Goal: Task Accomplishment & Management: Use online tool/utility

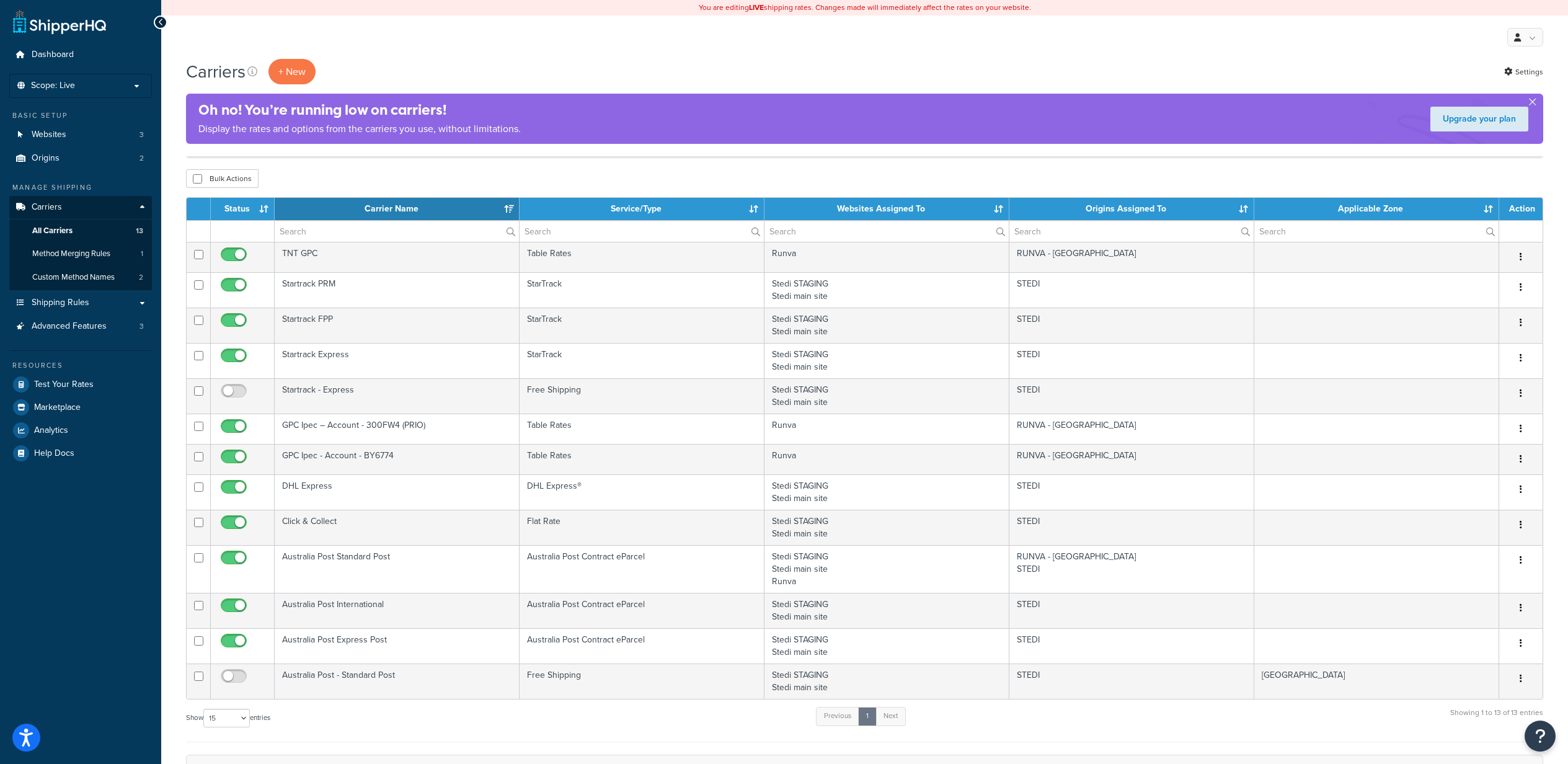
select select "15"
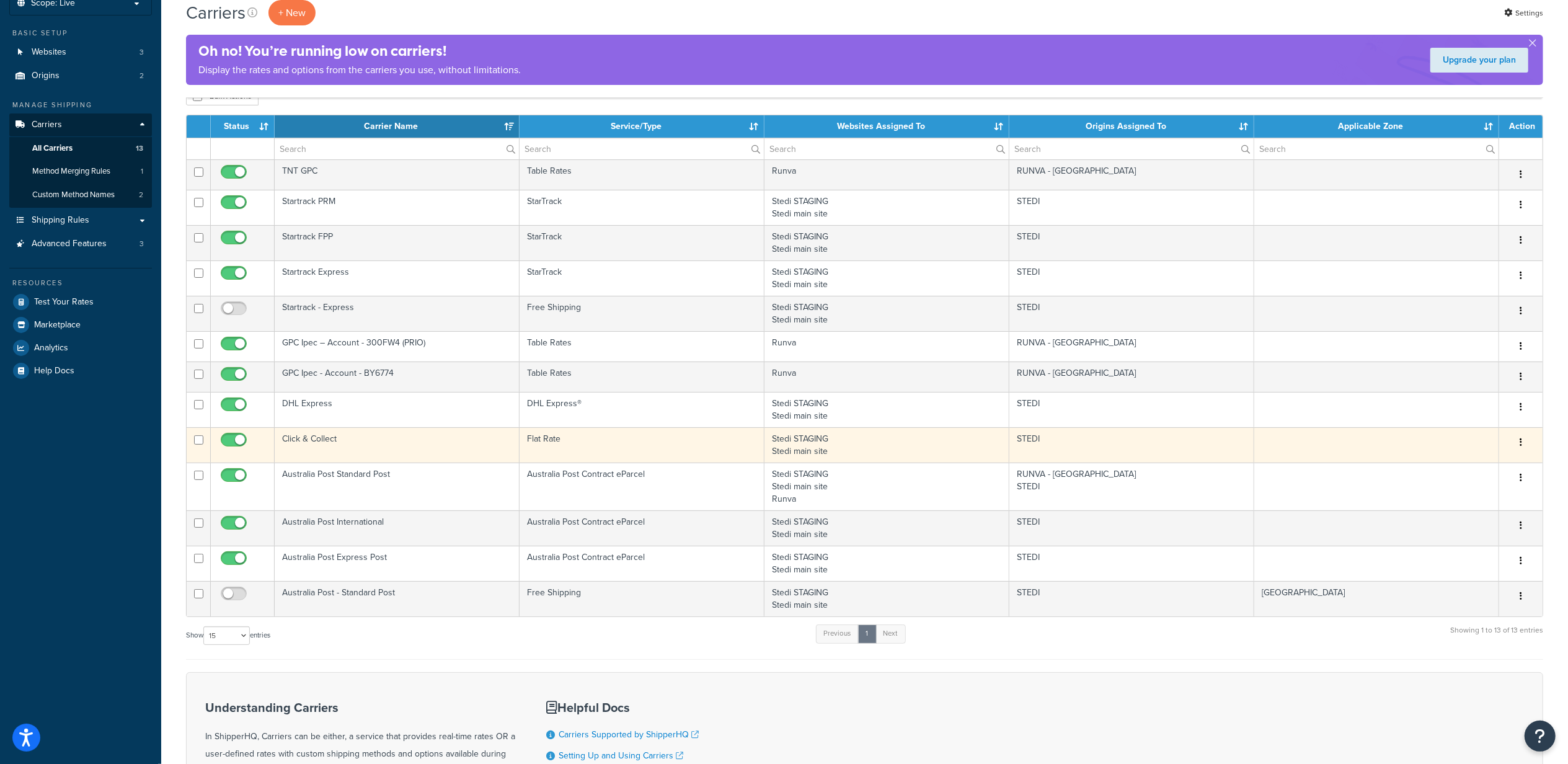
click at [373, 452] on td "Click & Collect" at bounding box center [397, 444] width 244 height 35
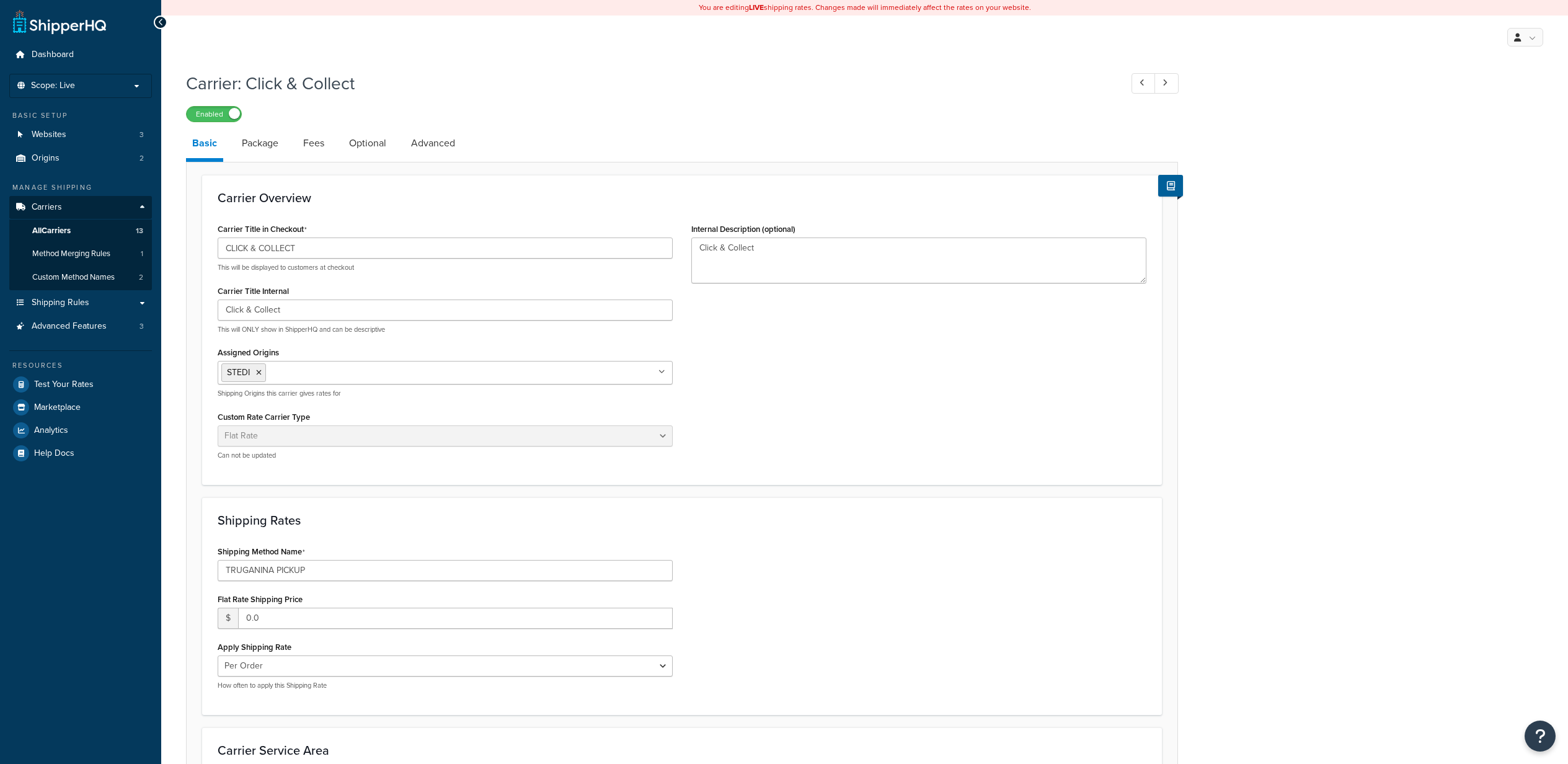
select select "flat"
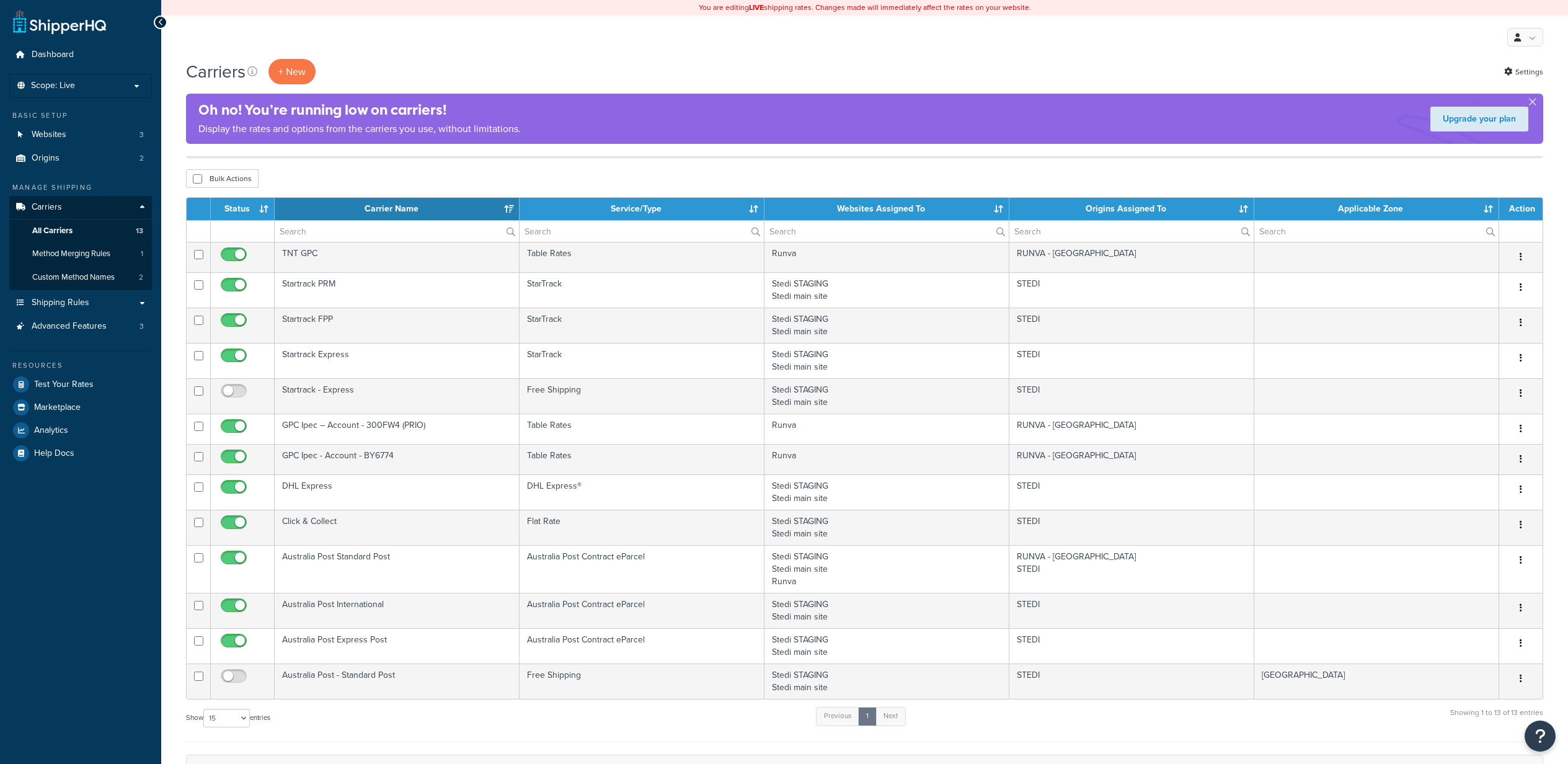
select select "15"
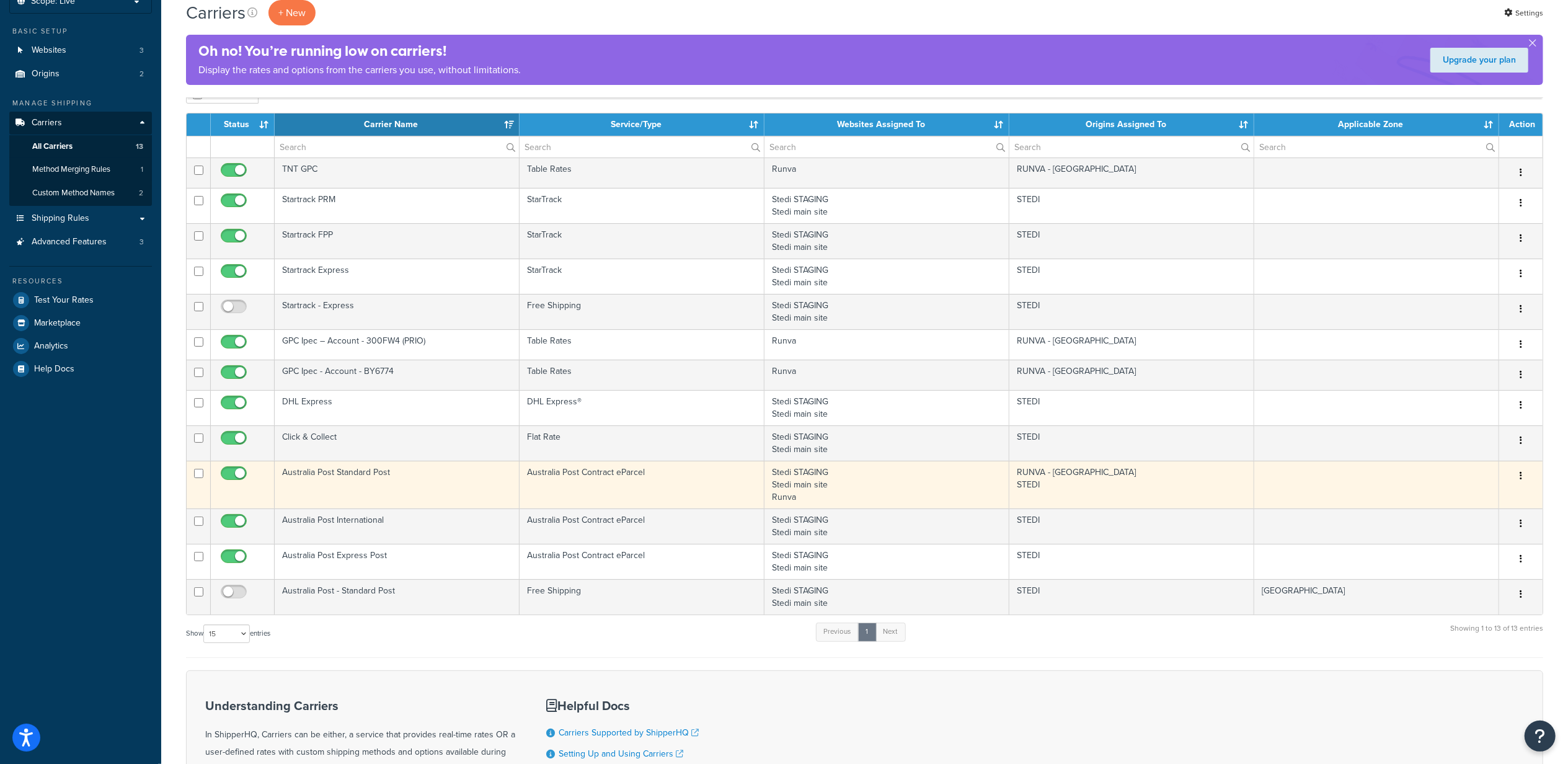
scroll to position [82, 0]
